Goal: Information Seeking & Learning: Check status

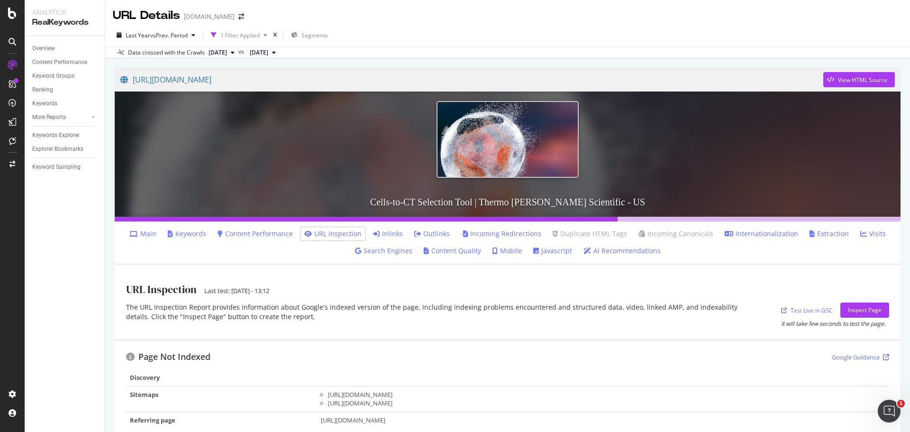
click at [238, 235] on link "Content Performance" at bounding box center [254, 233] width 75 height 9
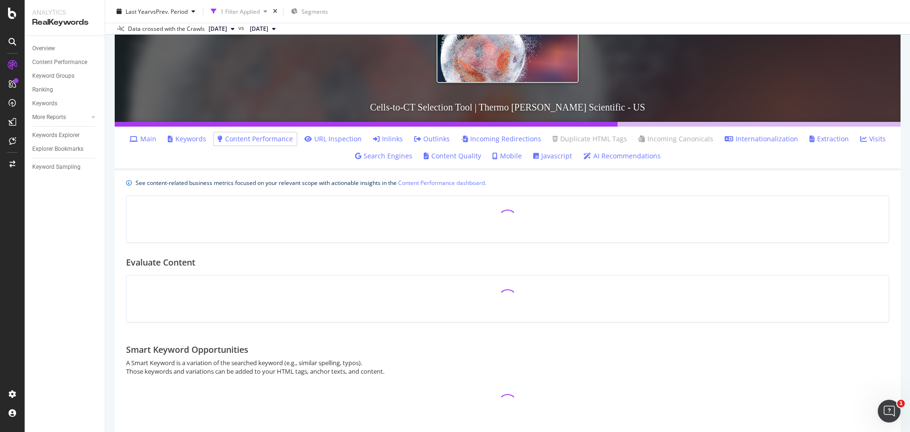
scroll to position [142, 0]
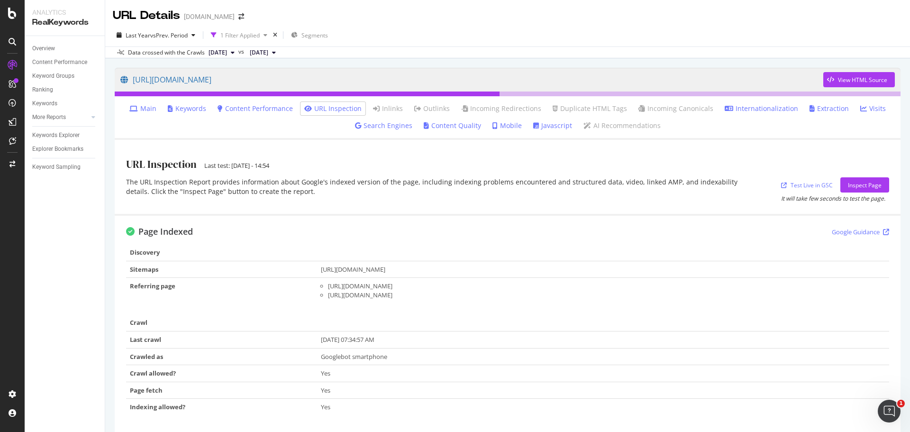
click at [870, 107] on link "Visits" at bounding box center [873, 108] width 26 height 9
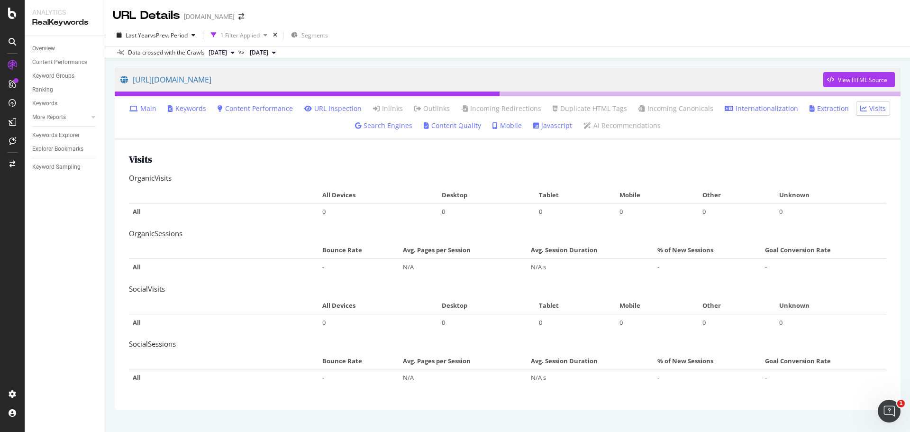
click at [147, 107] on link "Main" at bounding box center [142, 108] width 27 height 9
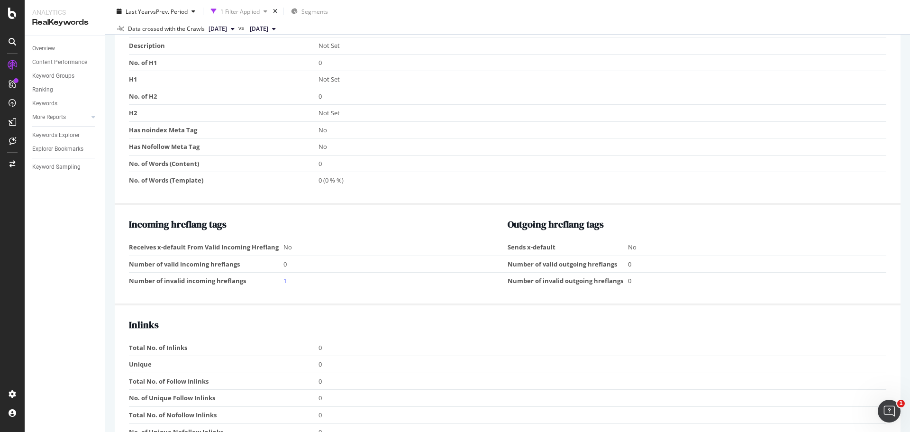
scroll to position [892, 0]
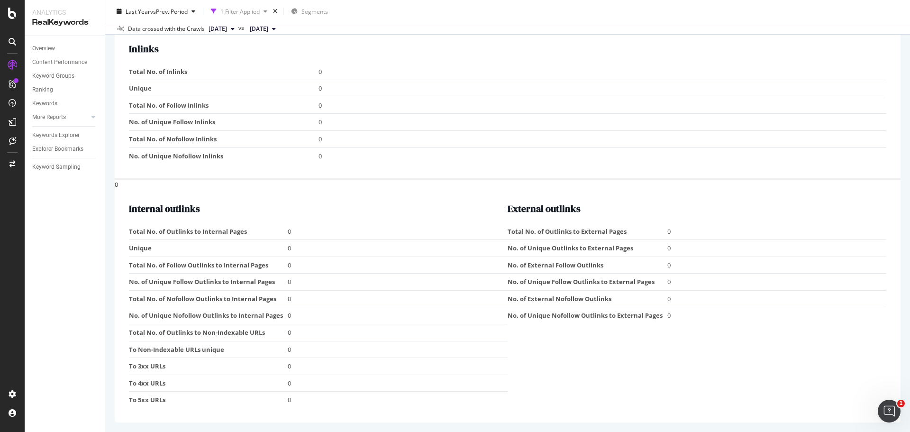
click at [80, 273] on div "Overview Content Performance Keyword Groups Ranking Keywords More Reports Count…" at bounding box center [65, 234] width 80 height 396
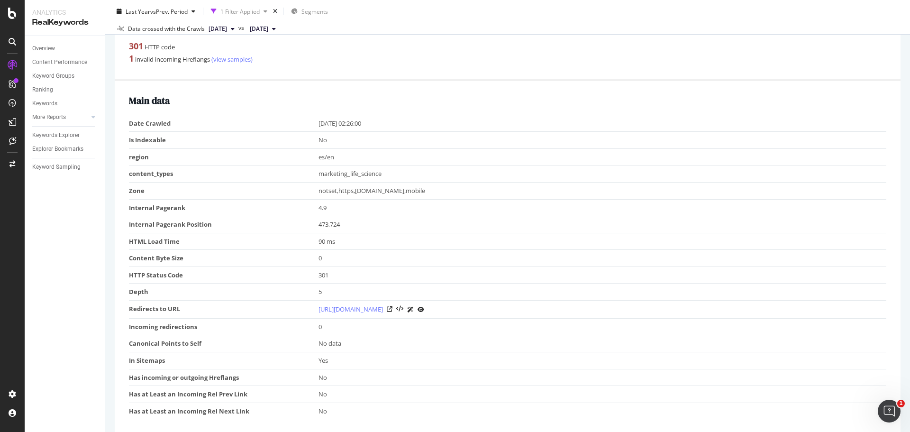
scroll to position [0, 0]
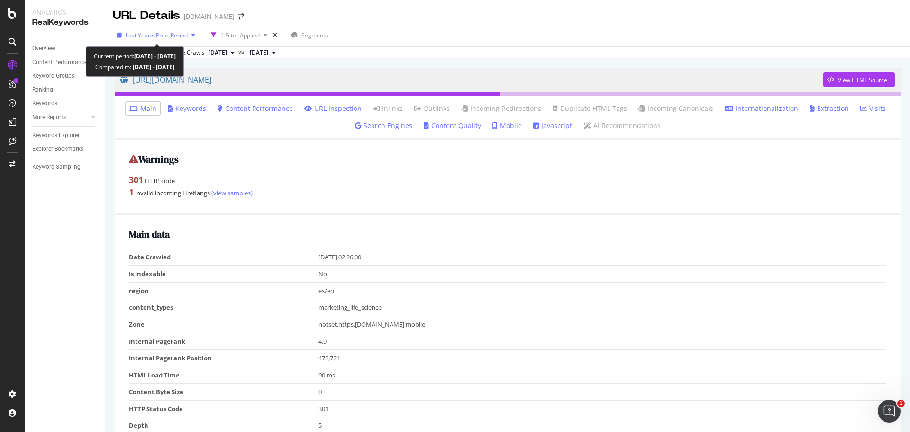
click at [186, 40] on div "Last Year vs Prev. Period" at bounding box center [156, 35] width 86 height 14
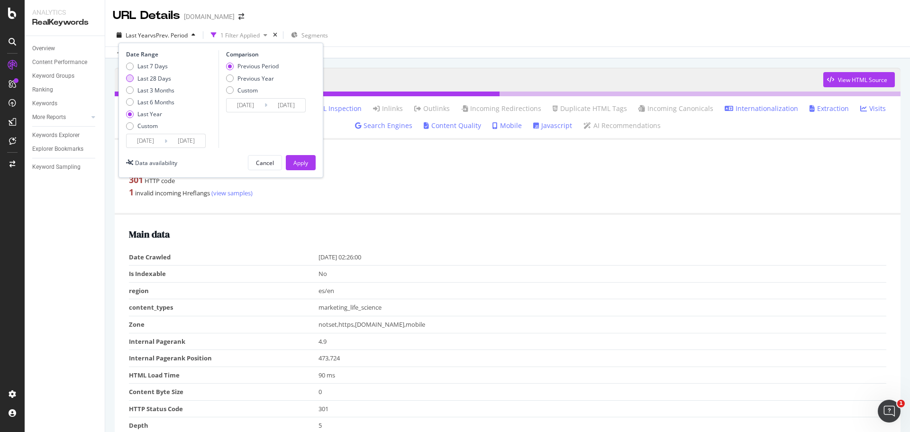
click at [163, 80] on div "Last 28 Days" at bounding box center [154, 78] width 34 height 8
type input "[DATE]"
click at [302, 165] on div "Apply" at bounding box center [300, 163] width 15 height 8
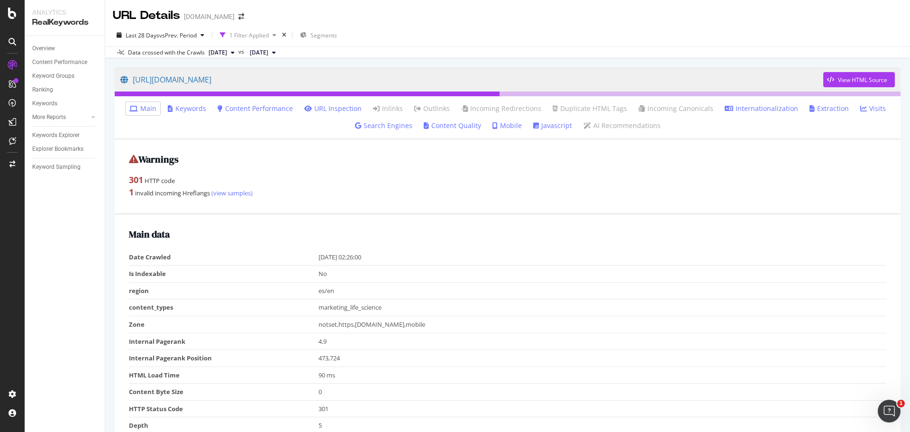
click at [185, 107] on link "Keywords" at bounding box center [187, 108] width 38 height 9
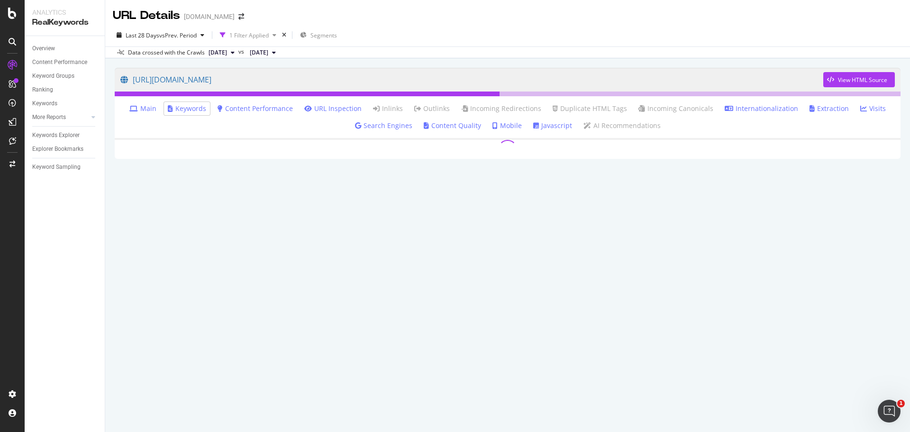
click at [156, 107] on link "Main" at bounding box center [142, 108] width 27 height 9
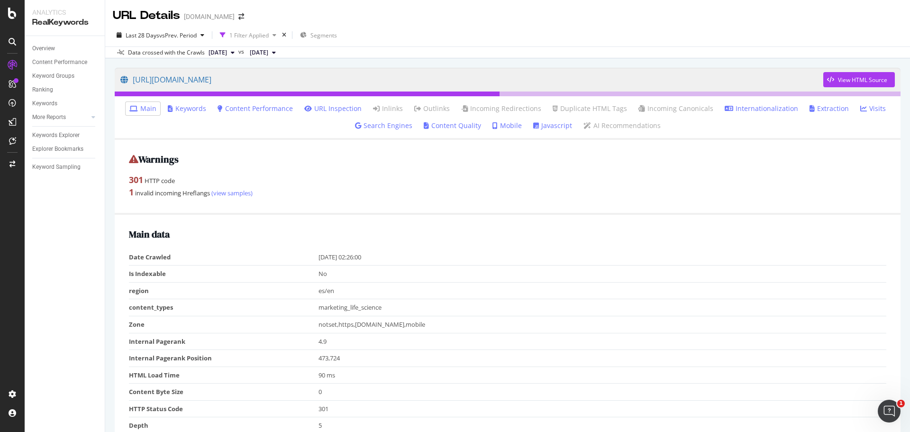
click at [724, 105] on icon at bounding box center [728, 108] width 9 height 7
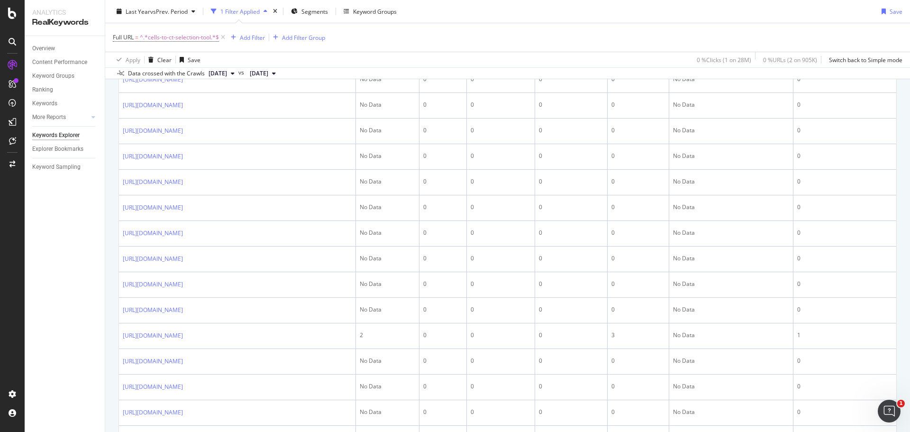
scroll to position [417, 0]
